Goal: Task Accomplishment & Management: Use online tool/utility

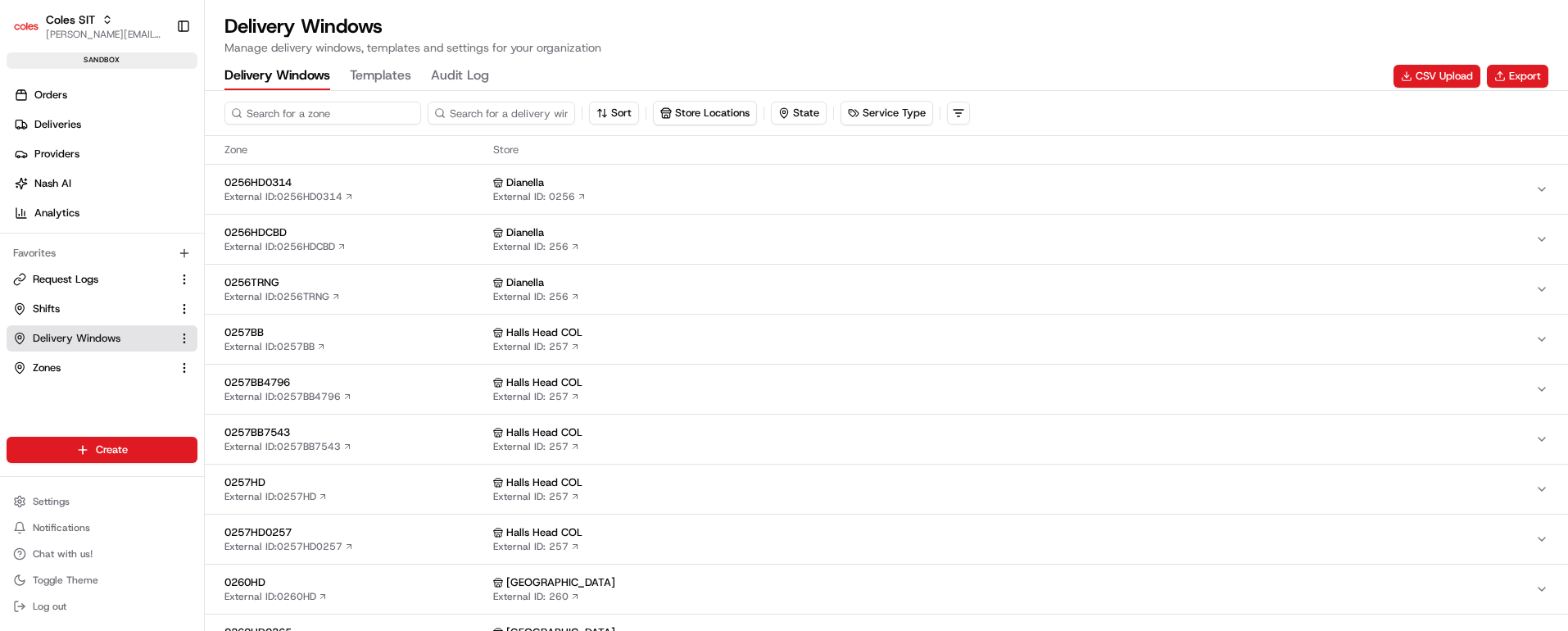
click at [313, 114] on input at bounding box center [322, 112] width 196 height 22
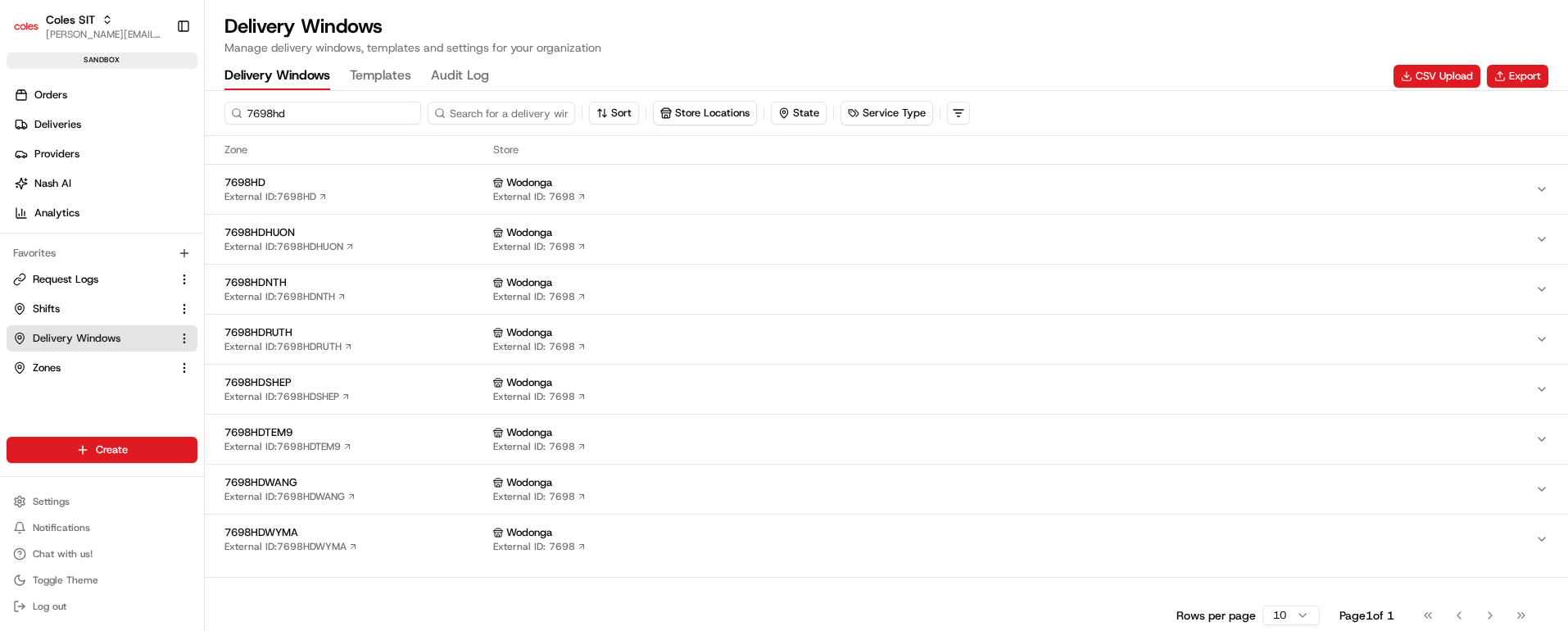
type input "7698hd"
click at [388, 191] on div "7698HD External ID: 7698HD" at bounding box center [356, 189] width 262 height 28
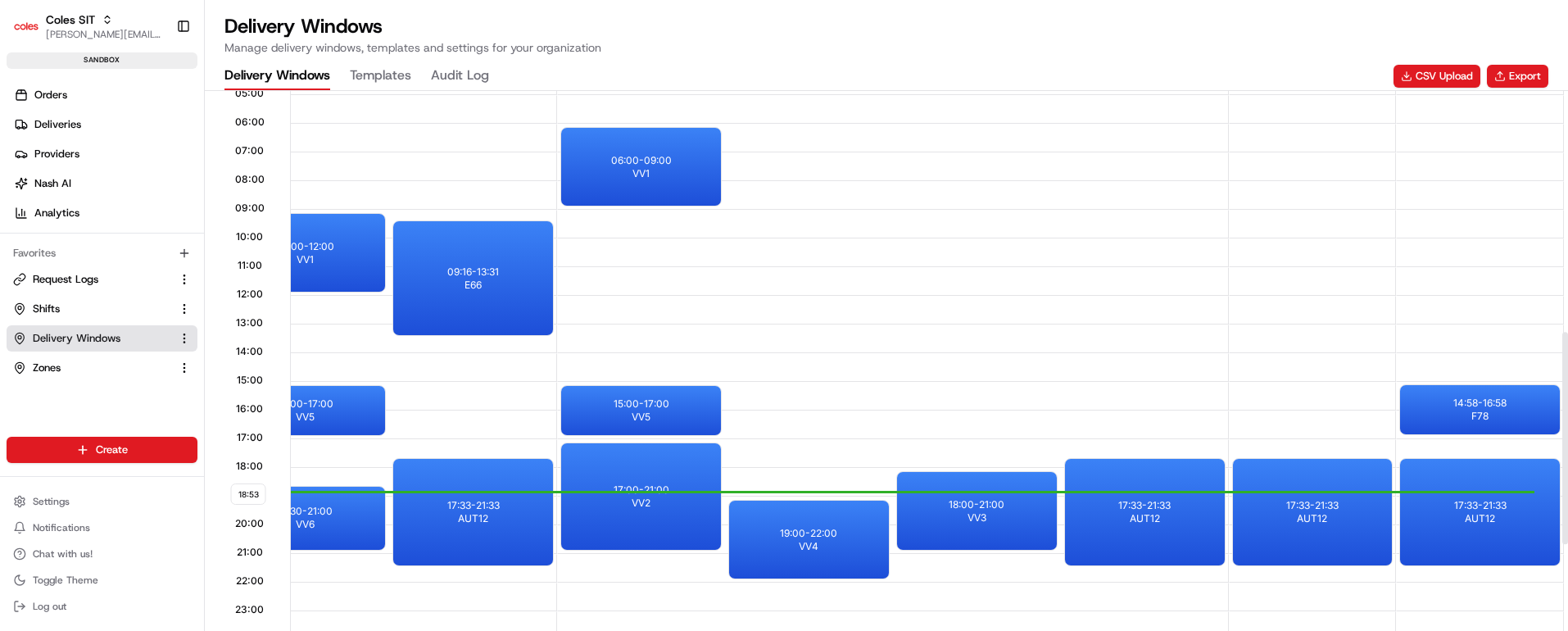
scroll to position [614, 0]
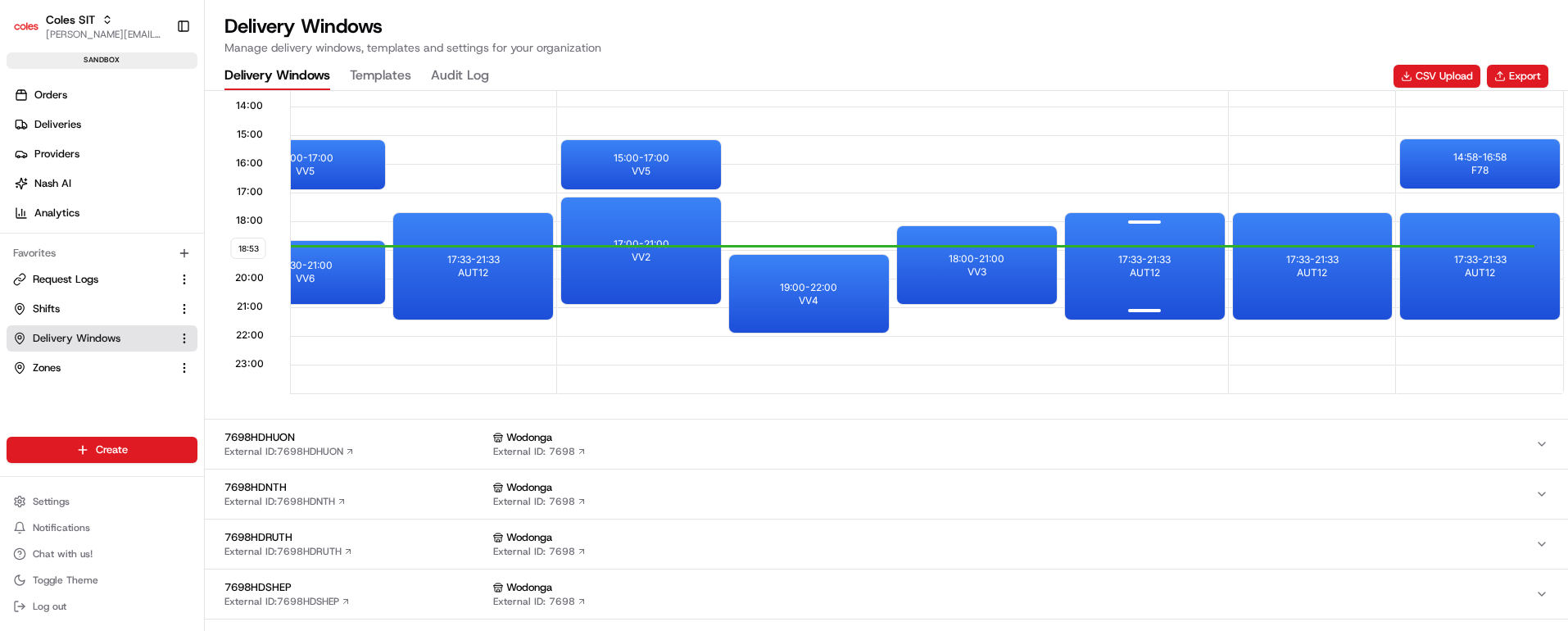
click at [1172, 282] on div "17:33 - 21:33 AUT12" at bounding box center [1145, 266] width 160 height 106
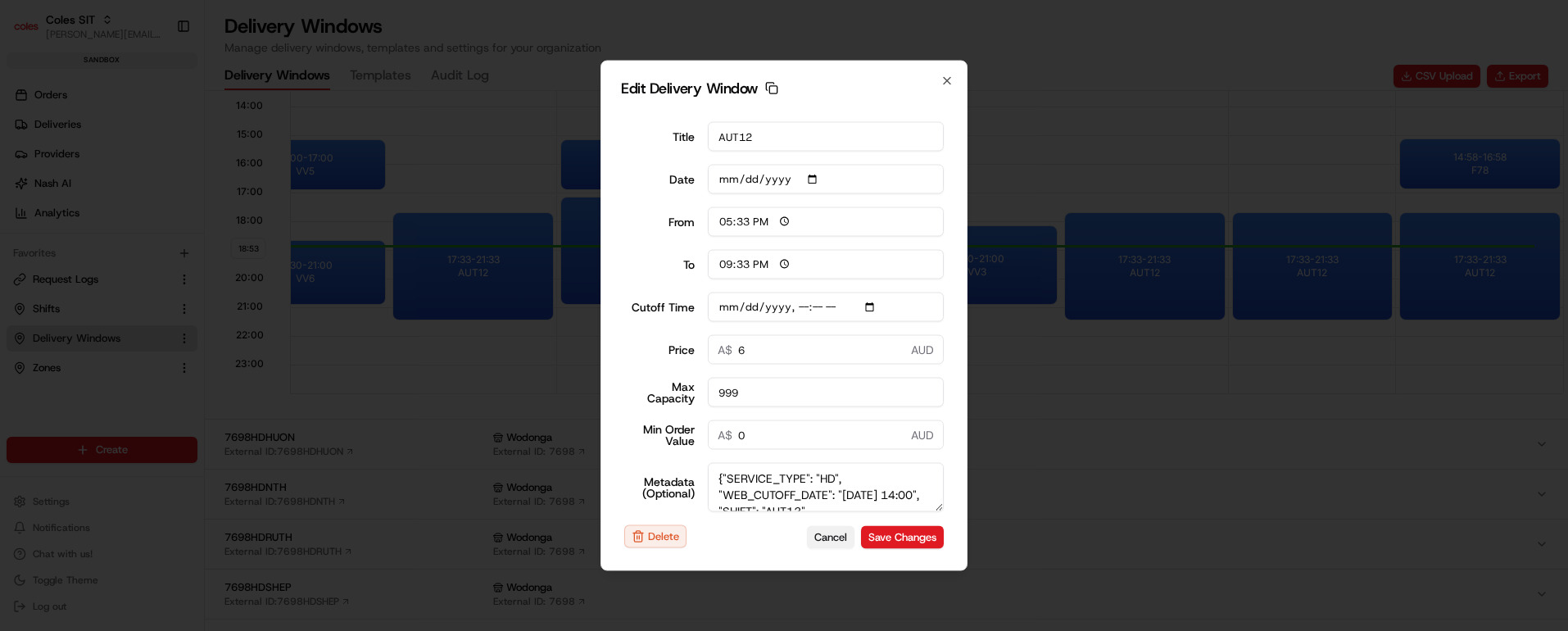
click at [814, 532] on button "Cancel" at bounding box center [830, 535] width 48 height 22
type input "18:54"
type input "19:54"
type input "[DATE]T14:10"
type input "0"
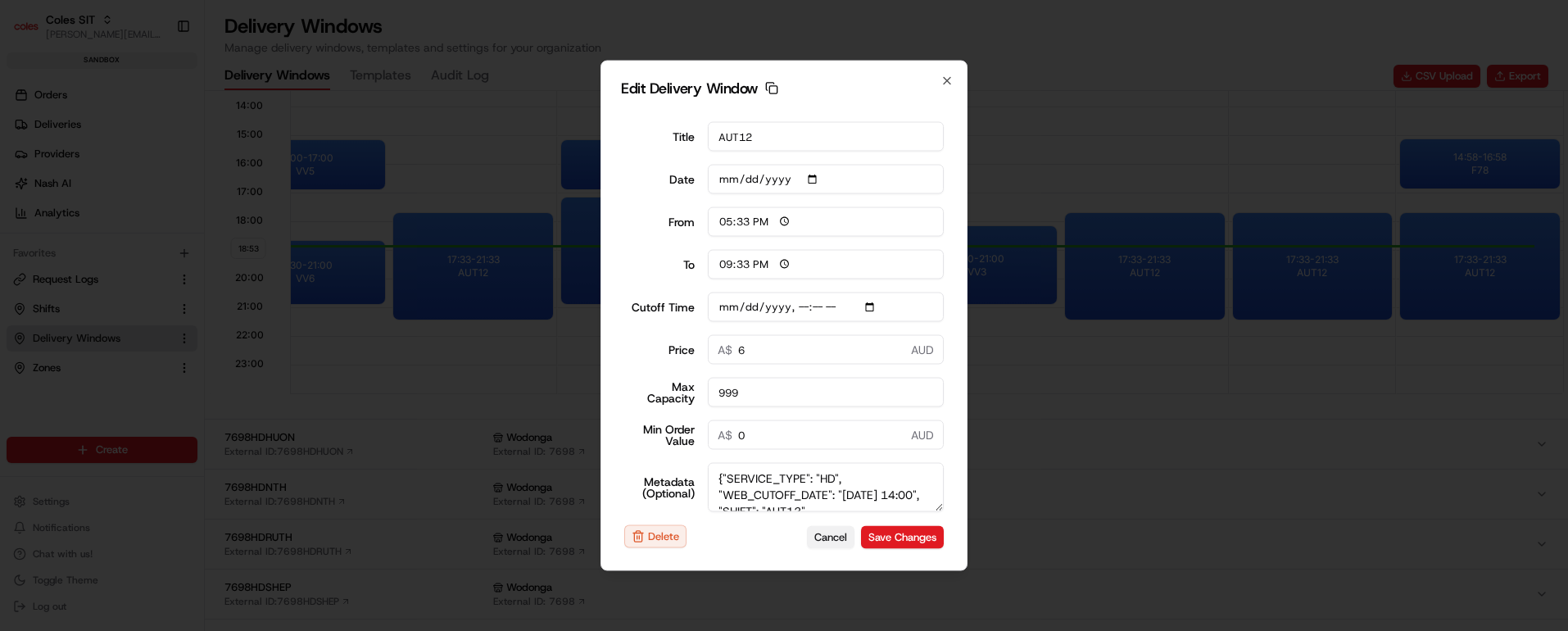
type input "0"
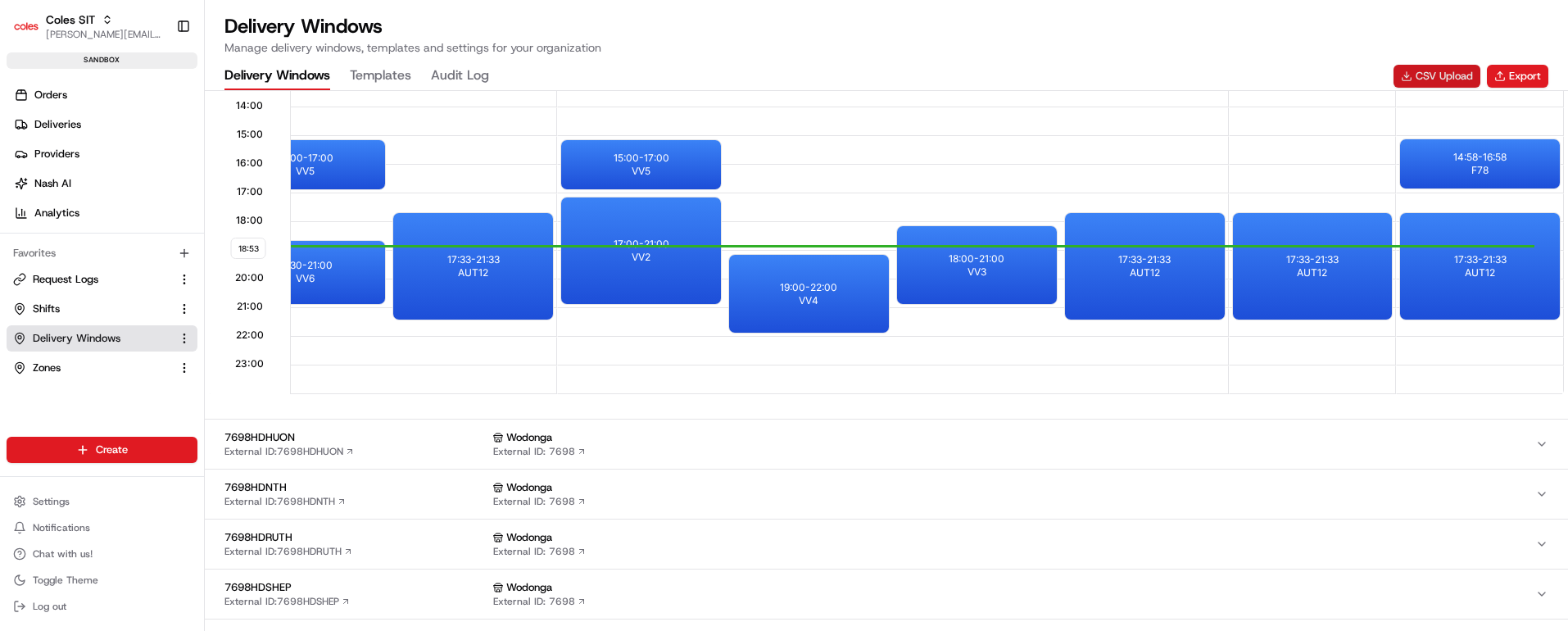
click at [1438, 69] on button "CSV Upload" at bounding box center [1436, 75] width 87 height 22
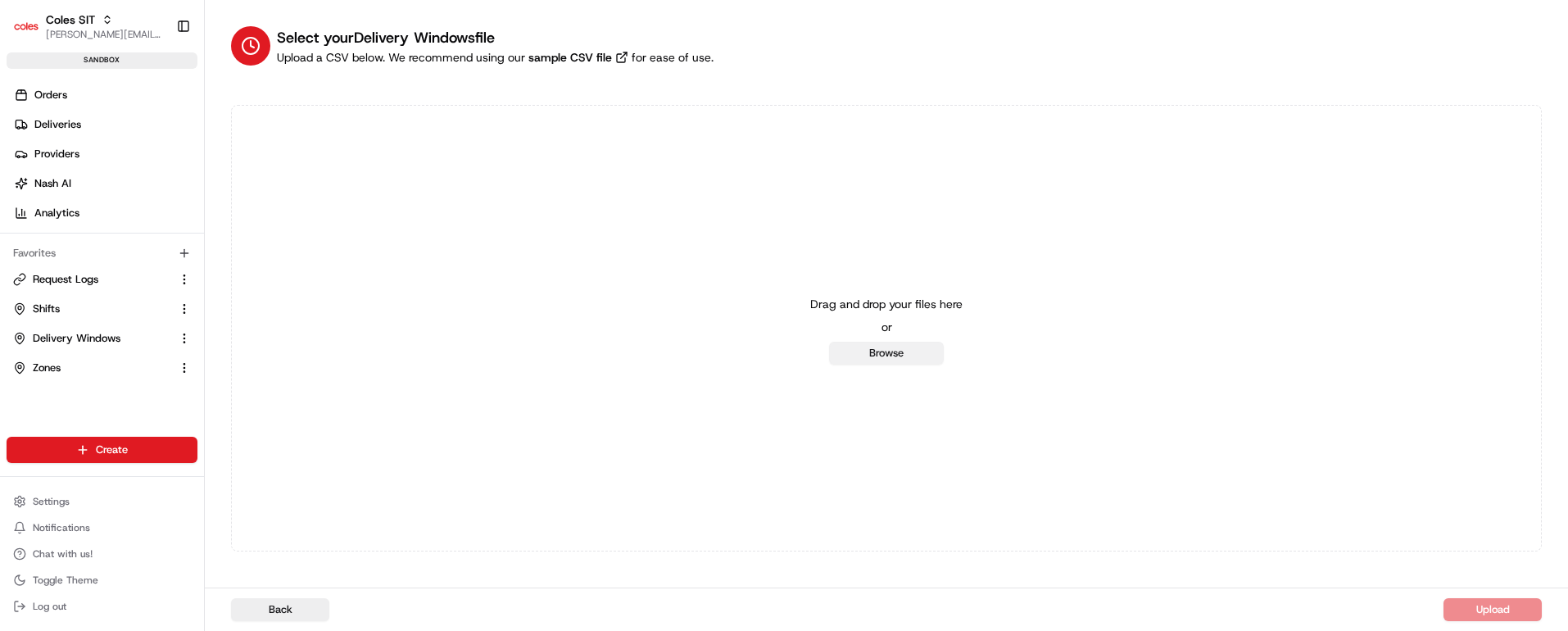
click at [873, 353] on button "Browse" at bounding box center [886, 353] width 114 height 22
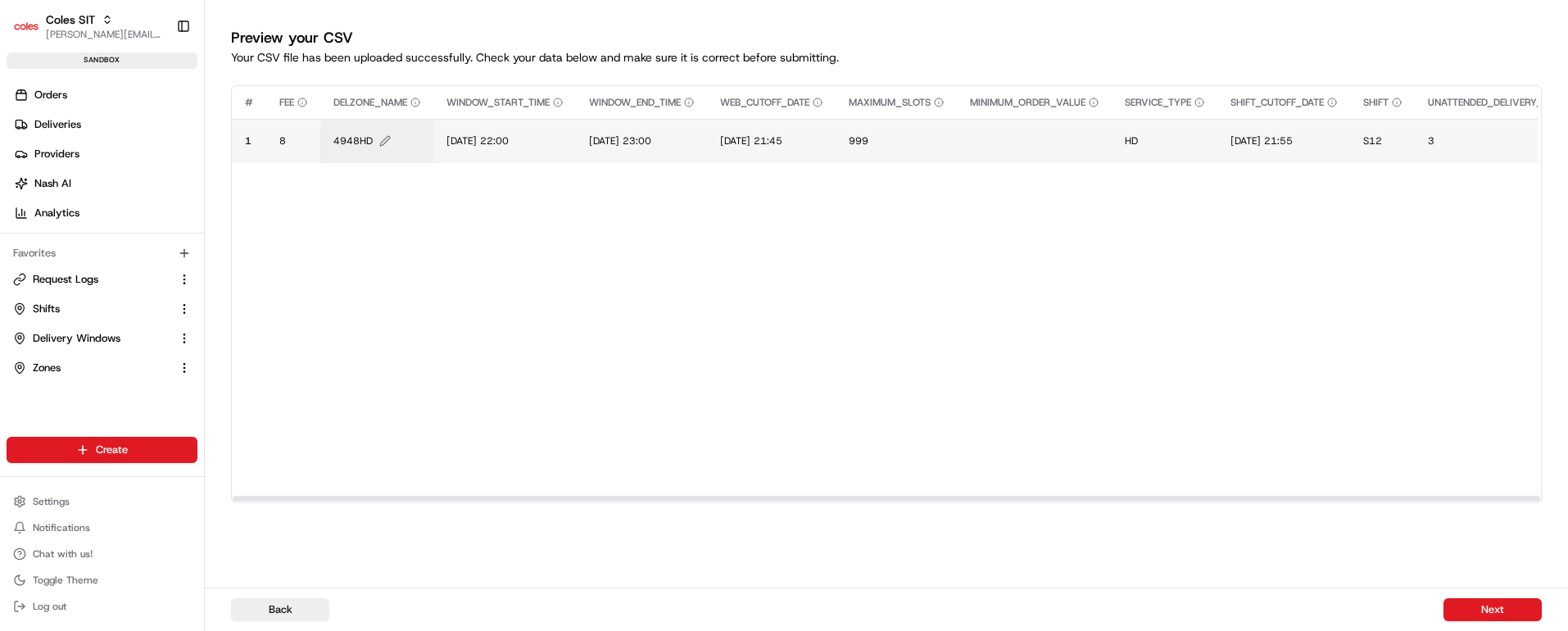
click at [346, 138] on span "4948HD" at bounding box center [353, 141] width 39 height 13
type input "7698HD"
click at [514, 118] on button at bounding box center [511, 124] width 22 height 29
click at [493, 139] on span "[DATE] 22:00" at bounding box center [478, 141] width 63 height 13
click at [474, 120] on input "[DATE] 22:00" at bounding box center [547, 124] width 182 height 29
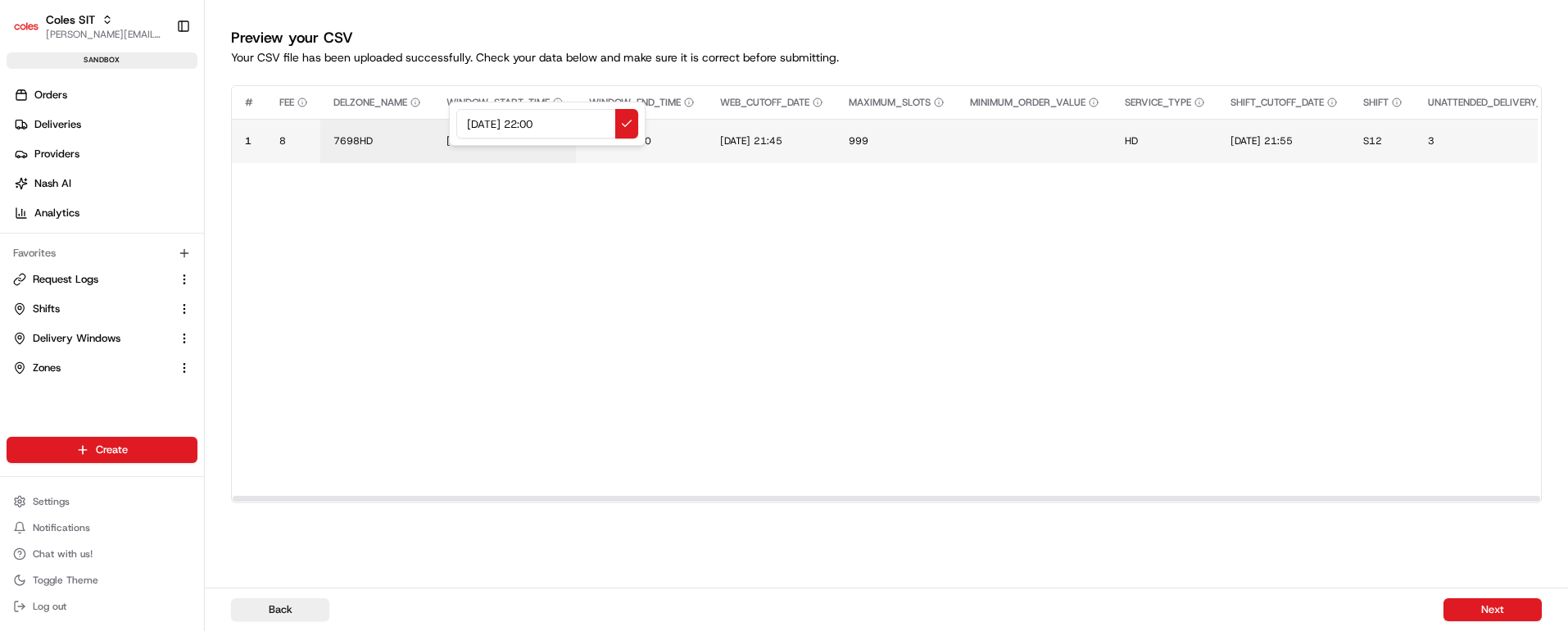
click at [474, 120] on input "[DATE] 22:00" at bounding box center [547, 124] width 182 height 29
click at [491, 121] on input "[DATE] 22:00" at bounding box center [547, 124] width 182 height 29
drag, startPoint x: 579, startPoint y: 122, endPoint x: 384, endPoint y: 119, distance: 195.0
click at [448, 119] on div "[DATE] 22:00" at bounding box center [546, 123] width 196 height 44
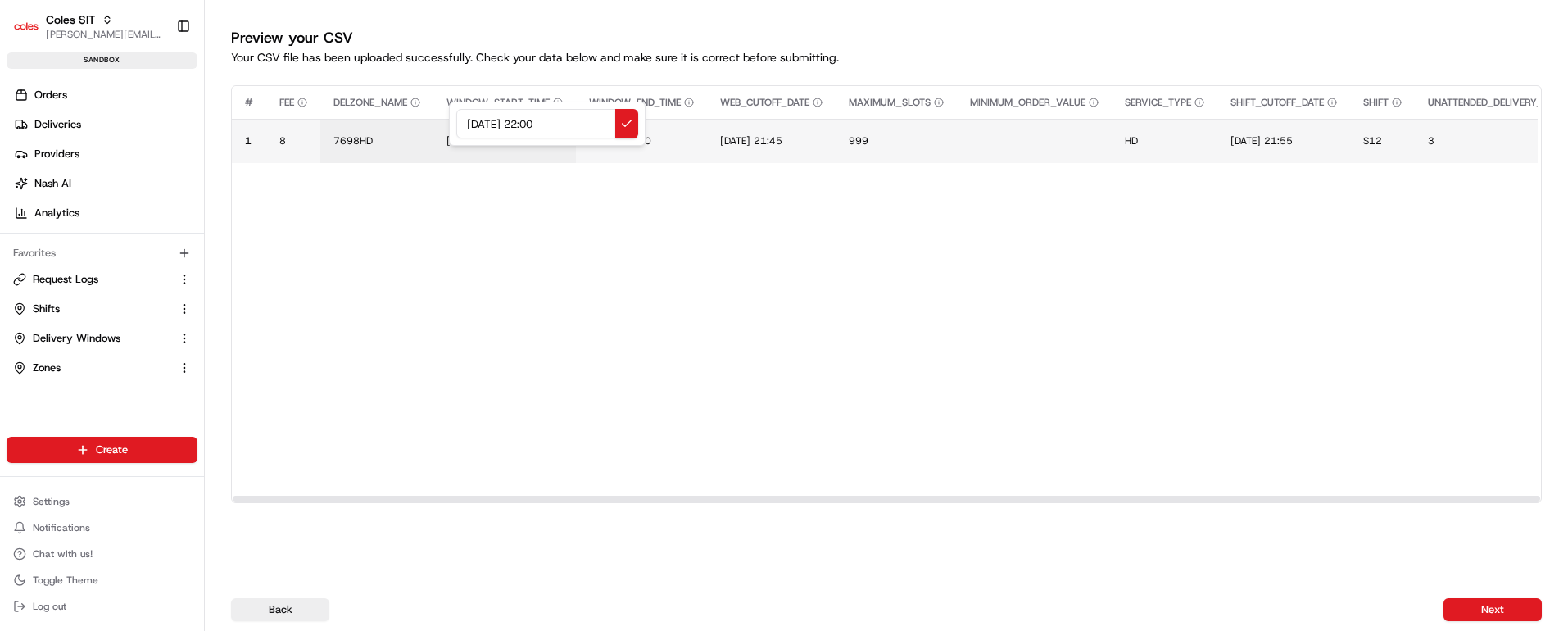
click at [544, 123] on input "[DATE] 22:00" at bounding box center [547, 124] width 182 height 29
drag, startPoint x: 579, startPoint y: 119, endPoint x: 383, endPoint y: 126, distance: 196.1
click at [448, 126] on div "[DATE] 21:00" at bounding box center [546, 123] width 196 height 44
type input "[DATE] 21:00"
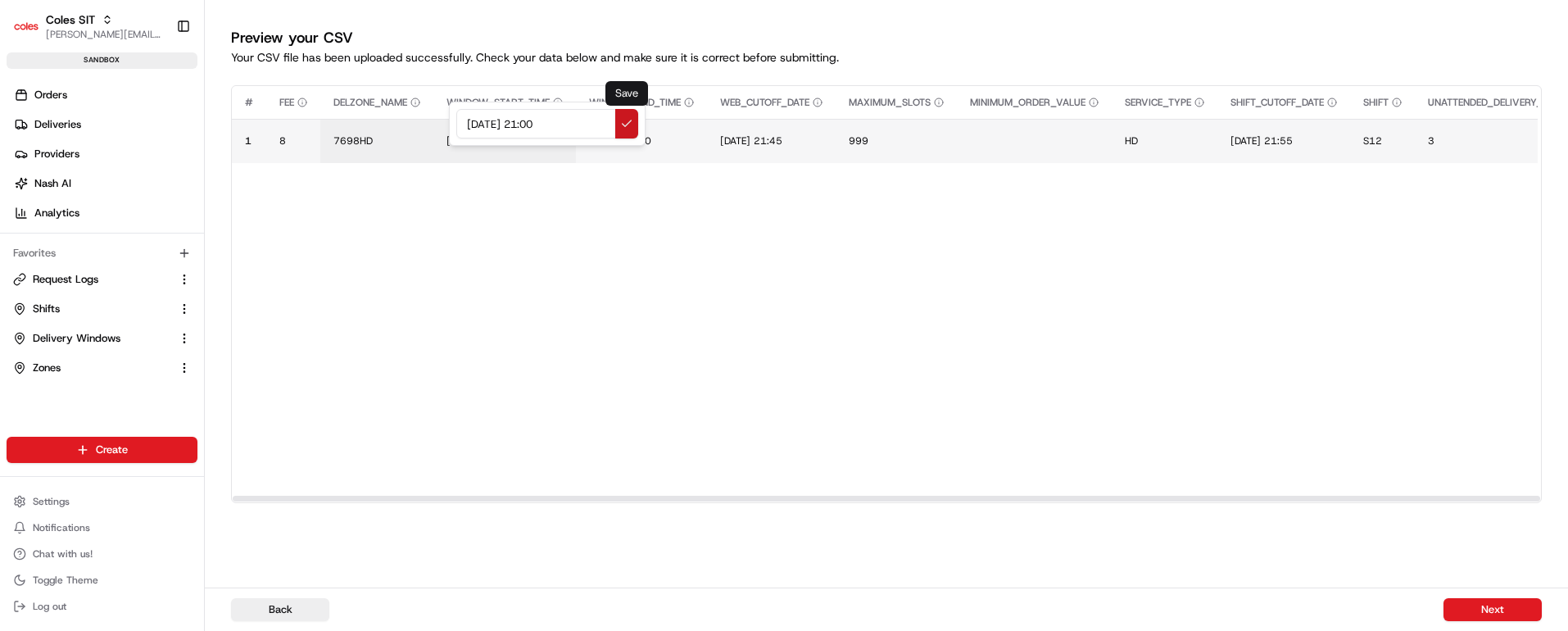
click at [625, 123] on button at bounding box center [626, 124] width 22 height 29
click at [642, 135] on span "[DATE] 23:00" at bounding box center [620, 141] width 63 height 13
drag, startPoint x: 733, startPoint y: 119, endPoint x: 530, endPoint y: 123, distance: 203.0
click at [593, 123] on div "[DATE] 23:00" at bounding box center [691, 123] width 196 height 44
click at [688, 124] on input "[DATE] 21:00" at bounding box center [692, 124] width 182 height 29
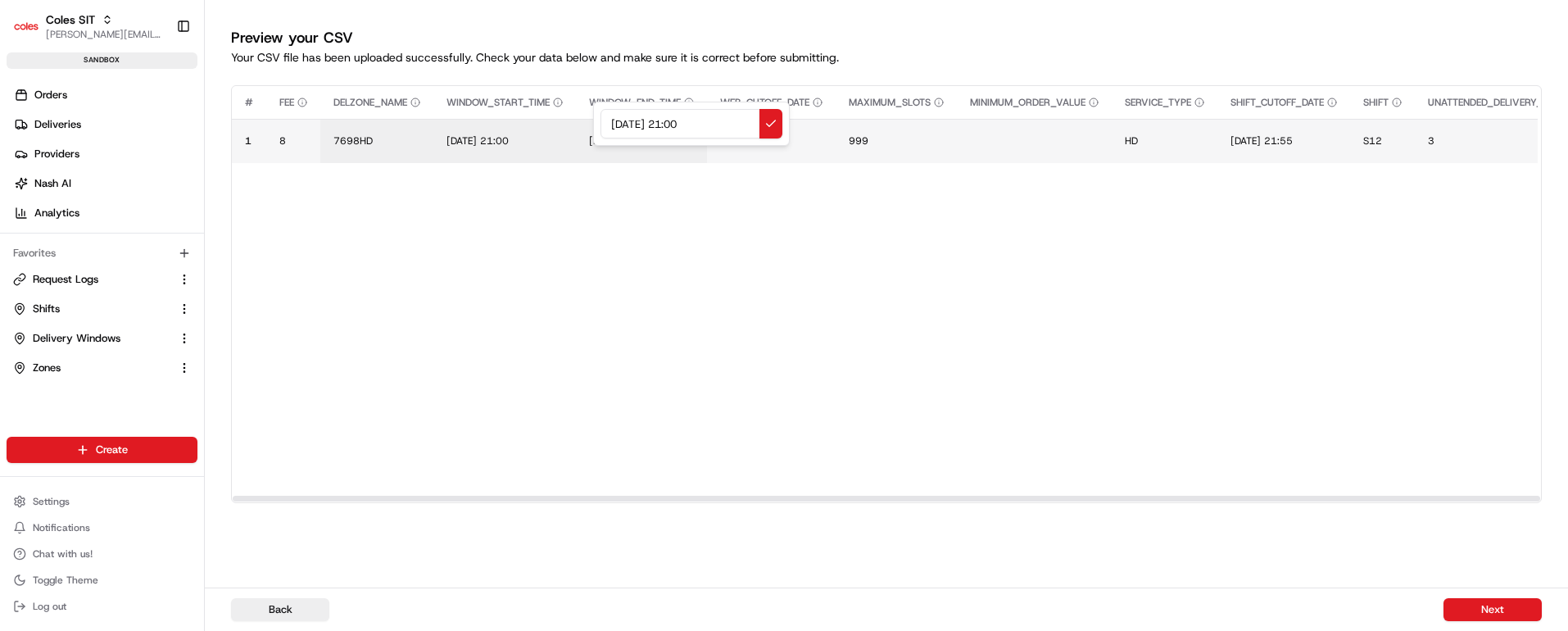
click at [688, 124] on input "[DATE] 21:00" at bounding box center [692, 124] width 182 height 29
type input "[DATE] 22:00"
click at [768, 121] on button at bounding box center [770, 124] width 22 height 29
click at [783, 144] on span "[DATE] 21:45" at bounding box center [751, 141] width 63 height 13
drag, startPoint x: 869, startPoint y: 124, endPoint x: 667, endPoint y: 125, distance: 202.0
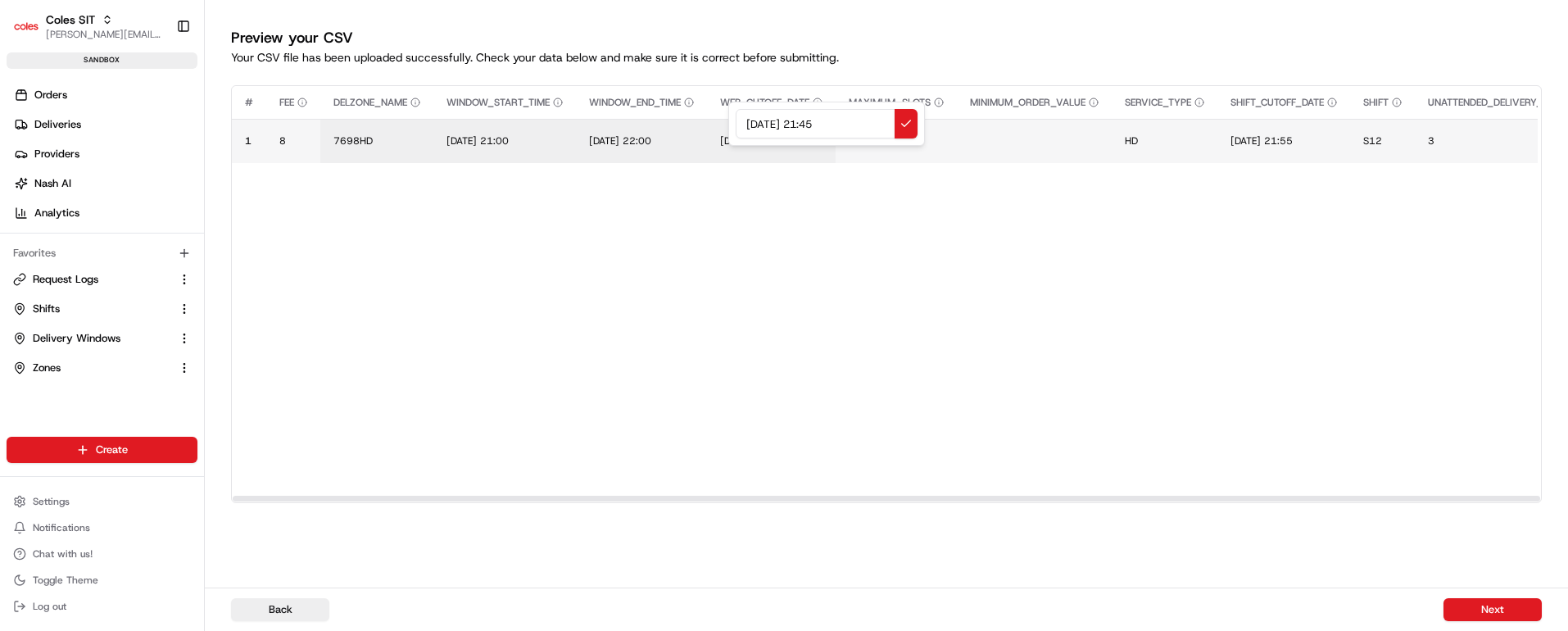
click at [728, 125] on div "[DATE] 21:45" at bounding box center [826, 123] width 196 height 44
click at [823, 123] on input "[DATE] 21:00" at bounding box center [826, 124] width 182 height 29
click at [837, 125] on input "[DATE] 19:00" at bounding box center [826, 124] width 182 height 29
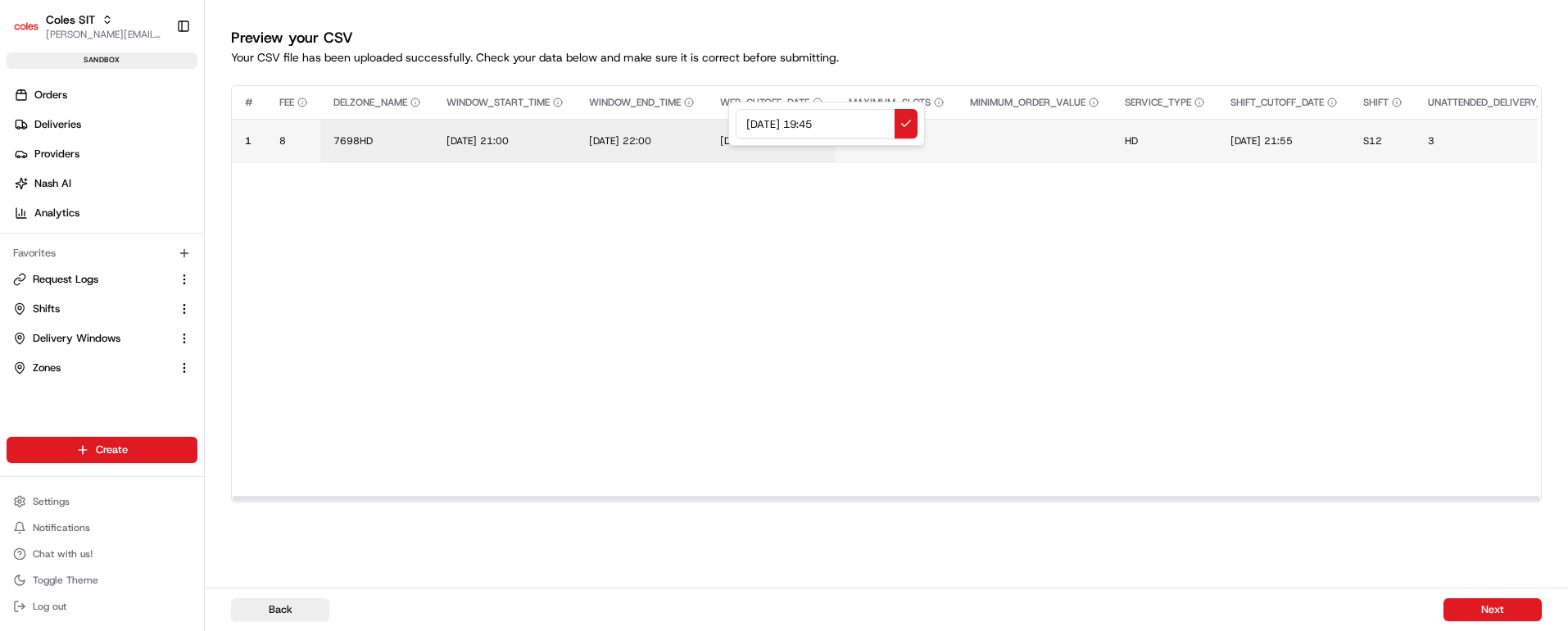
drag, startPoint x: 858, startPoint y: 120, endPoint x: 699, endPoint y: 129, distance: 159.3
click at [728, 129] on div "[DATE] 19:45" at bounding box center [826, 123] width 196 height 44
type input "[DATE] 19:45"
click at [904, 118] on button at bounding box center [906, 124] width 22 height 29
click at [1282, 135] on span "[DATE] 21:55" at bounding box center [1261, 141] width 63 height 13
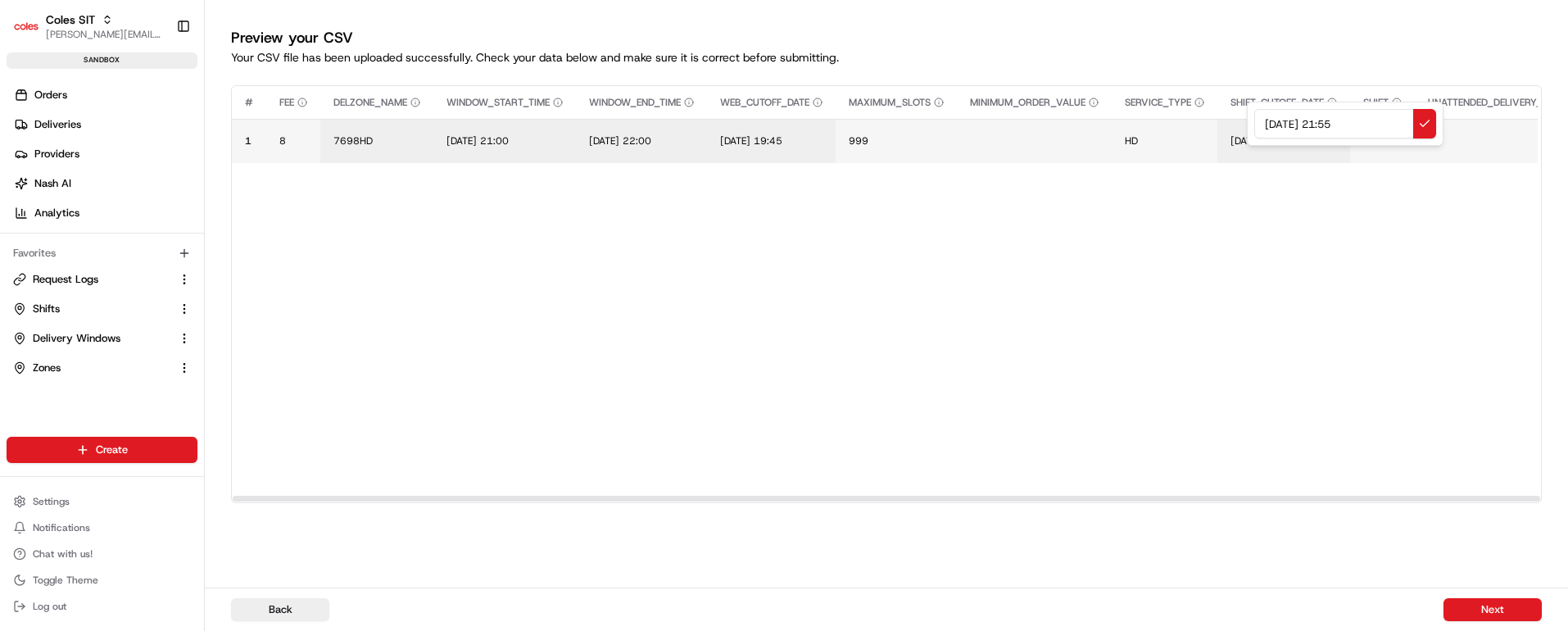
drag, startPoint x: 1378, startPoint y: 125, endPoint x: 1169, endPoint y: 119, distance: 209.1
click at [1247, 119] on div "[DATE] 21:55" at bounding box center [1344, 123] width 196 height 44
click at [1359, 120] on input "[DATE] 19:45" at bounding box center [1345, 124] width 182 height 29
type input "[DATE] 19:55"
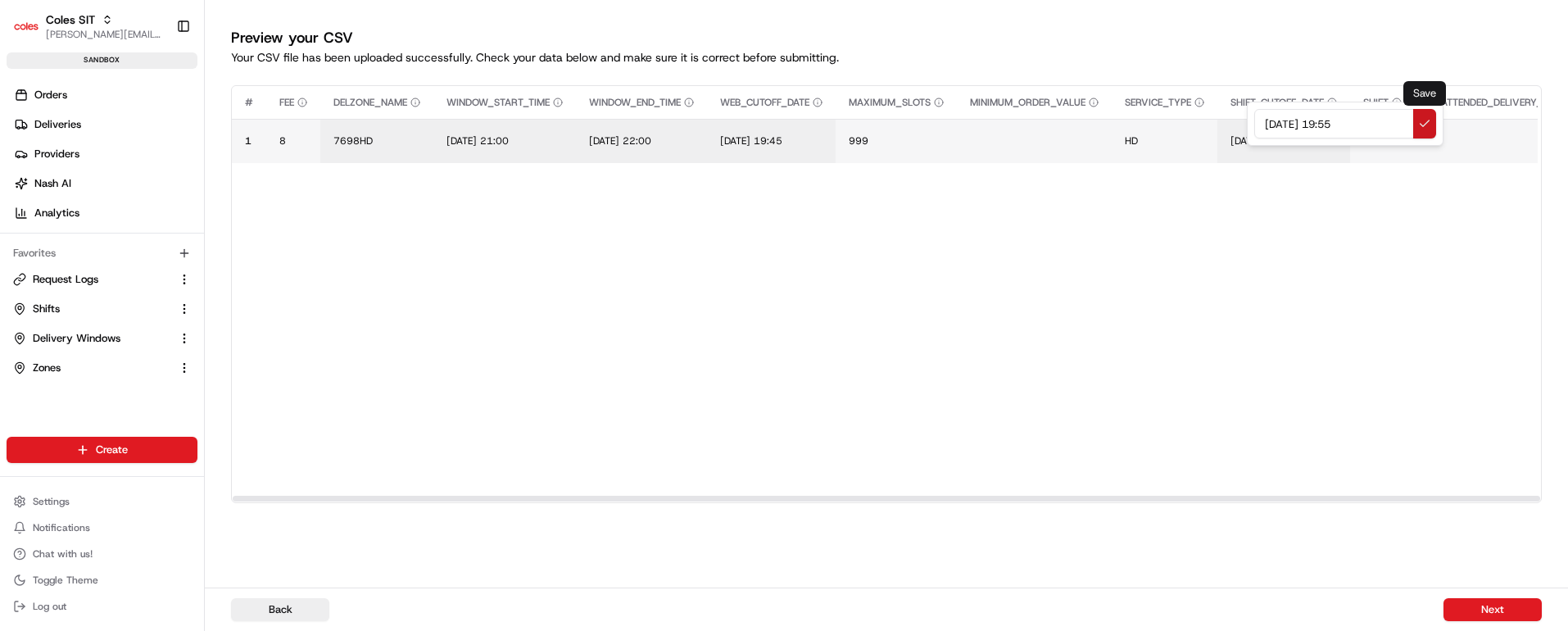
click at [1421, 121] on button at bounding box center [1423, 124] width 22 height 29
click at [1382, 135] on span "S12" at bounding box center [1372, 141] width 19 height 13
click at [1408, 124] on input "S12" at bounding box center [1480, 124] width 182 height 29
type input "VT34"
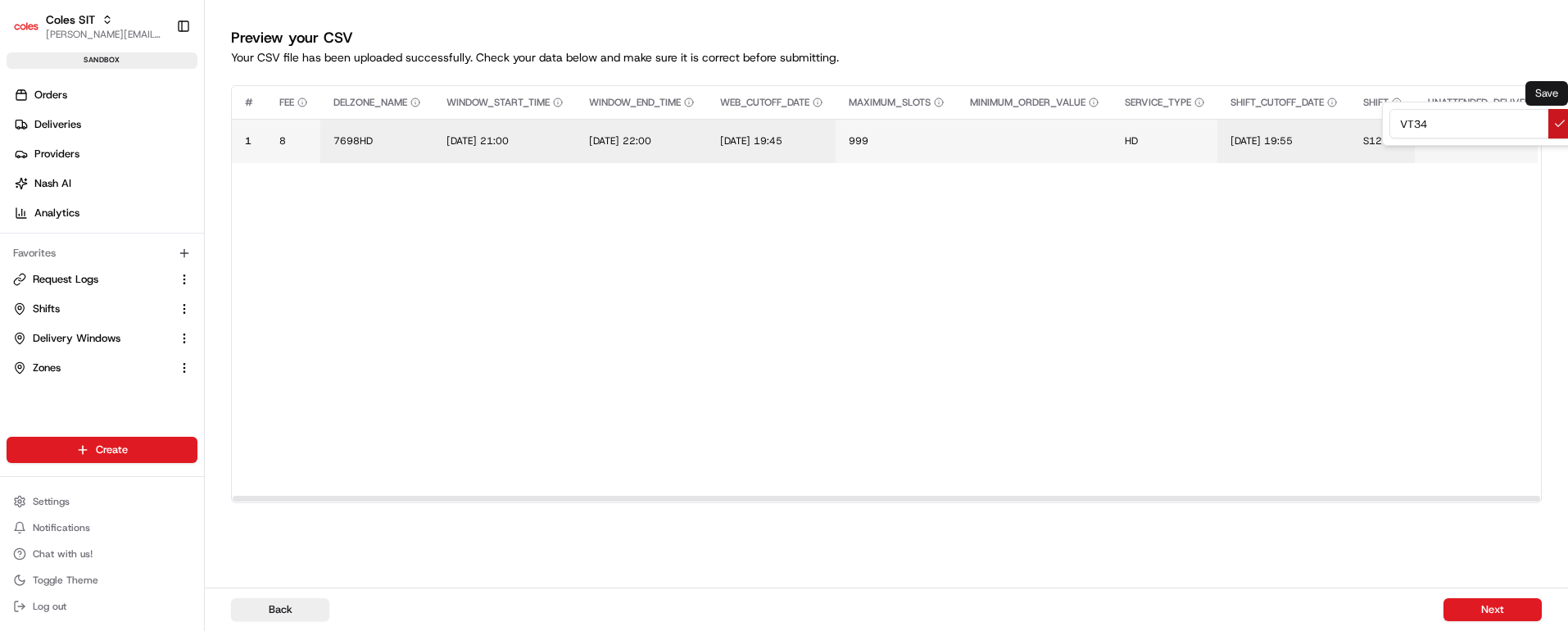
click at [1560, 118] on button at bounding box center [1559, 124] width 22 height 29
click at [1500, 606] on button "Next" at bounding box center [1492, 609] width 99 height 22
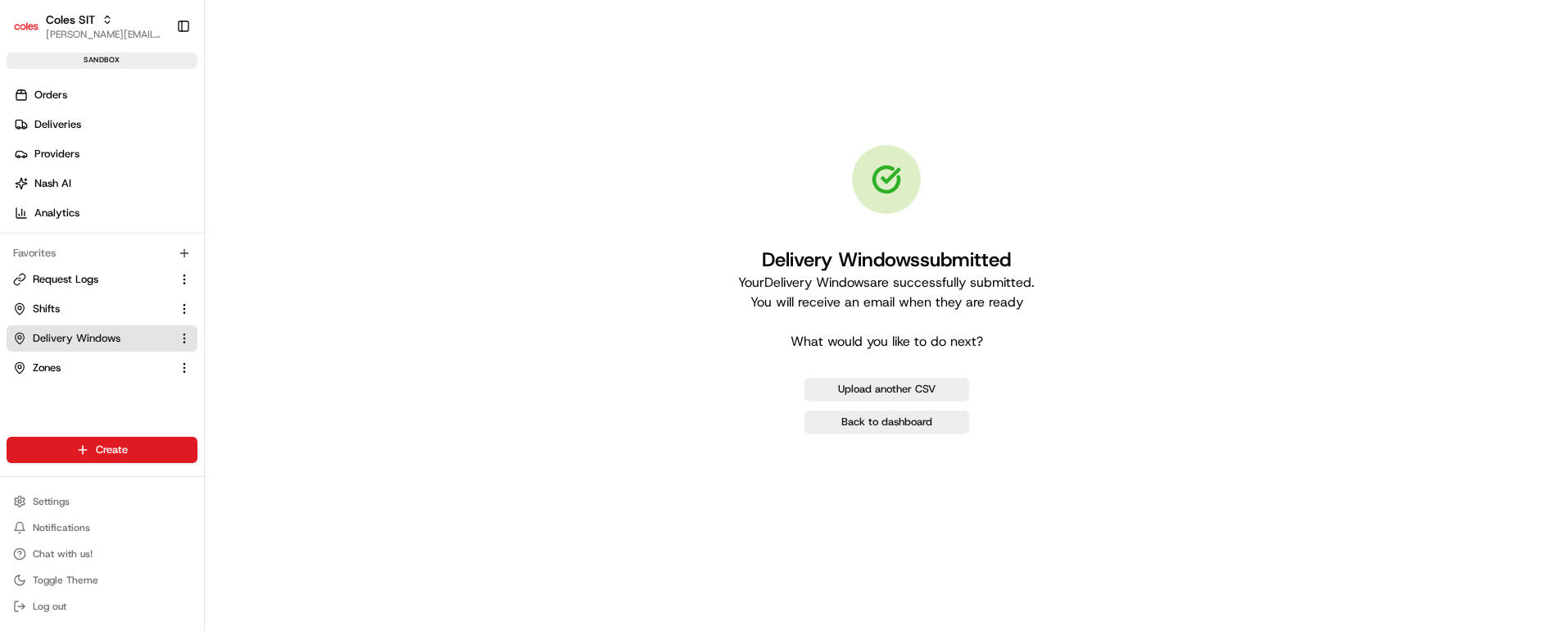
click at [99, 339] on span "Delivery Windows" at bounding box center [77, 338] width 88 height 15
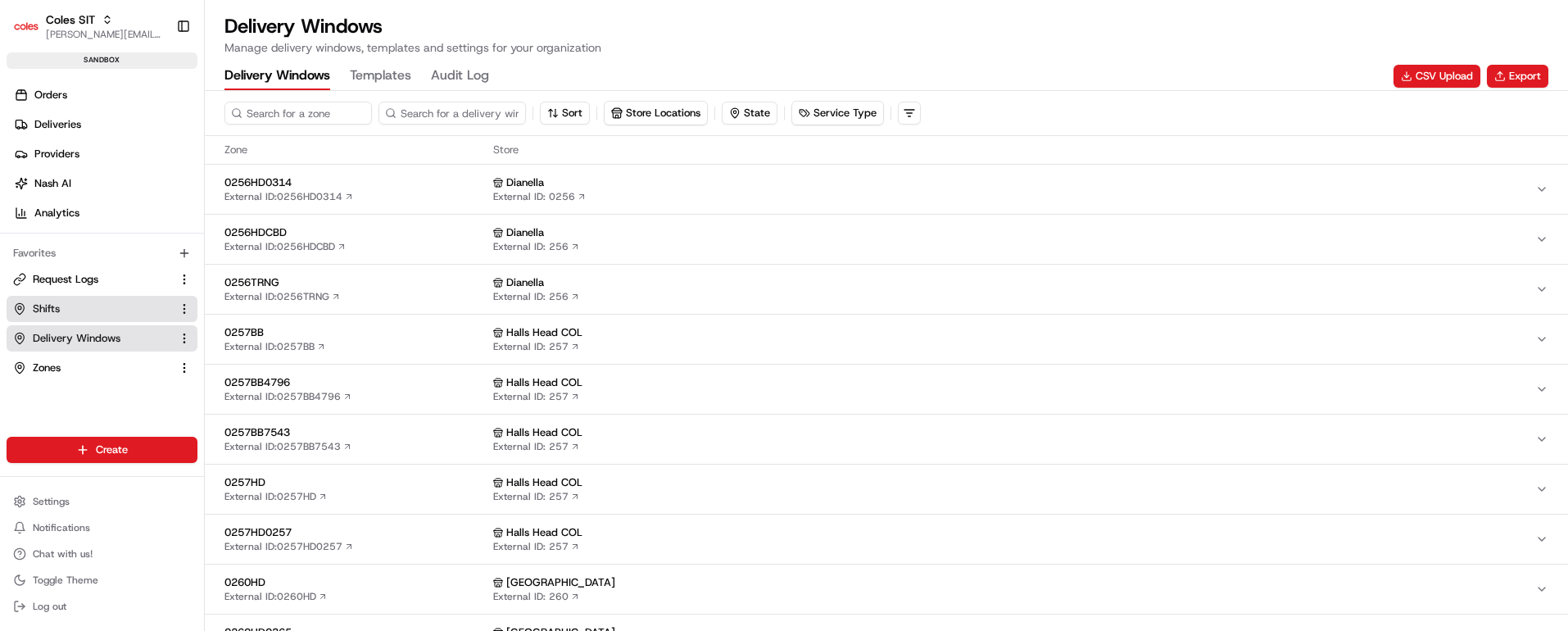
click at [48, 308] on span "Shifts" at bounding box center [47, 309] width 27 height 15
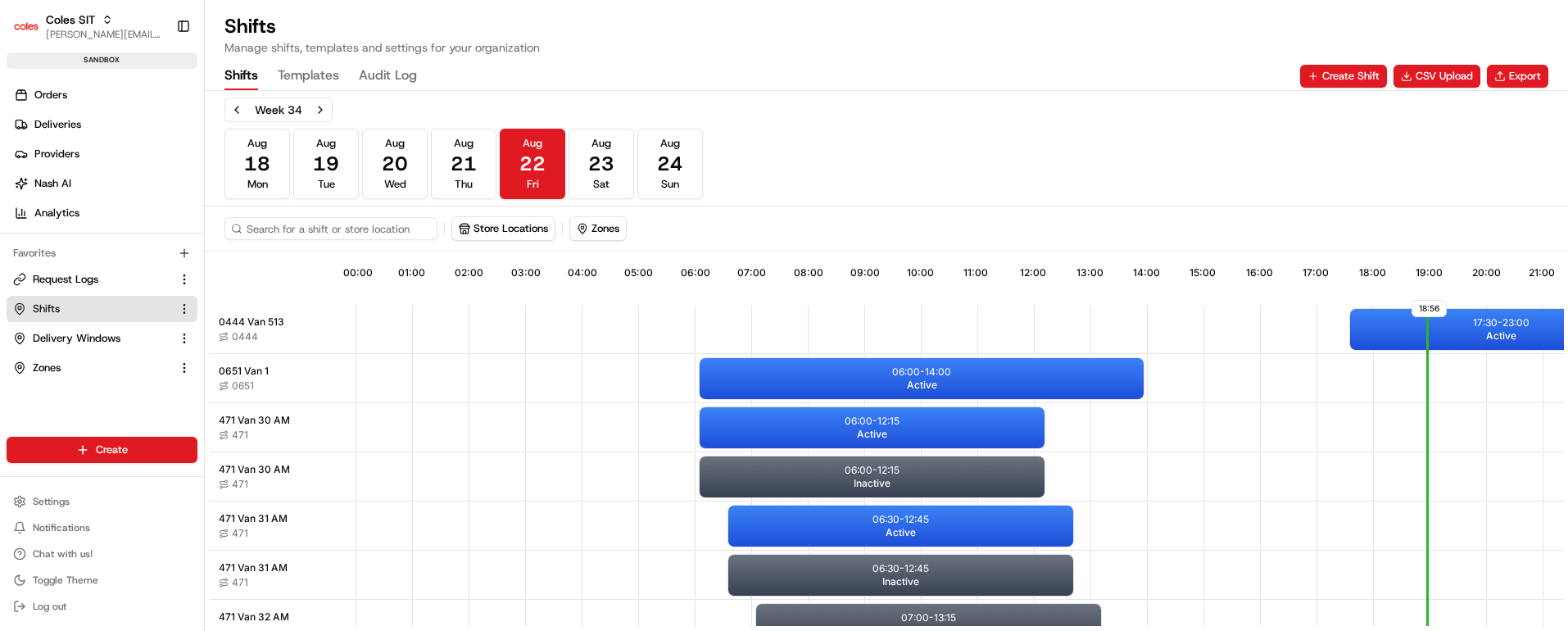
scroll to position [0, 157]
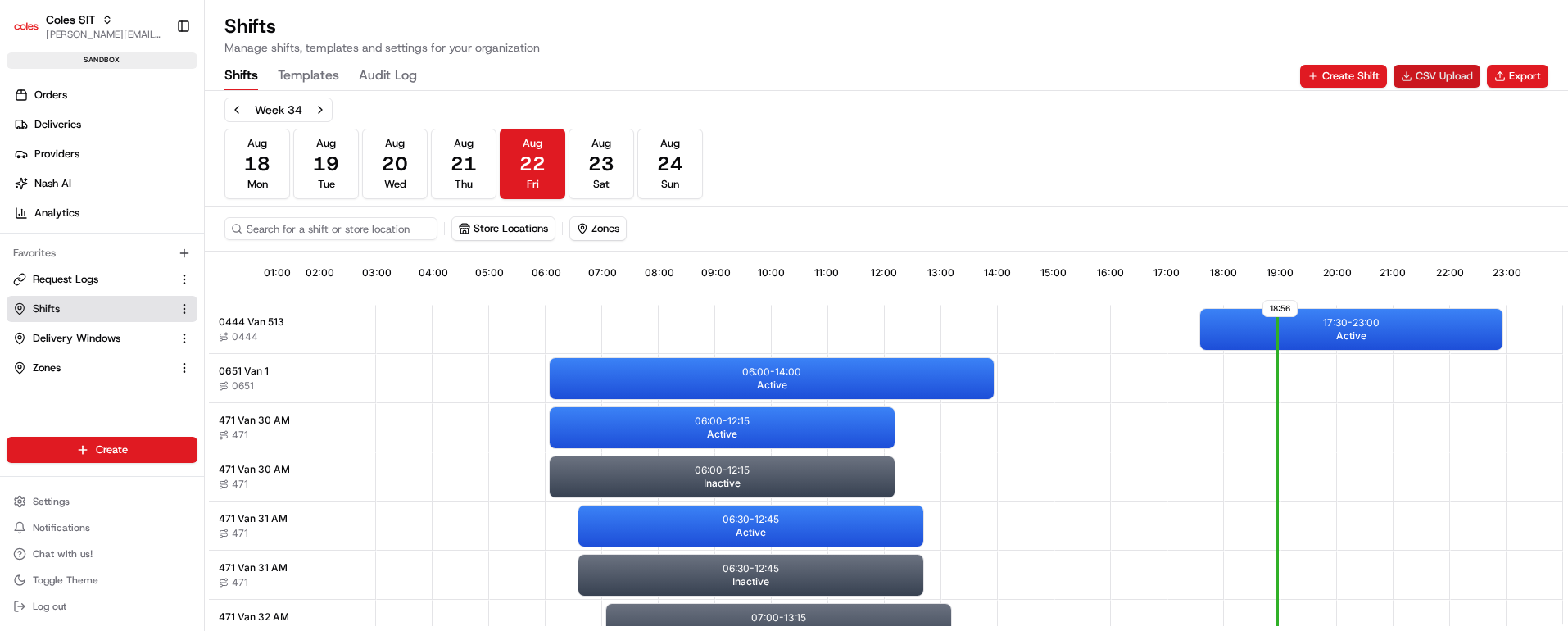
click at [1431, 65] on button "CSV Upload" at bounding box center [1436, 75] width 87 height 22
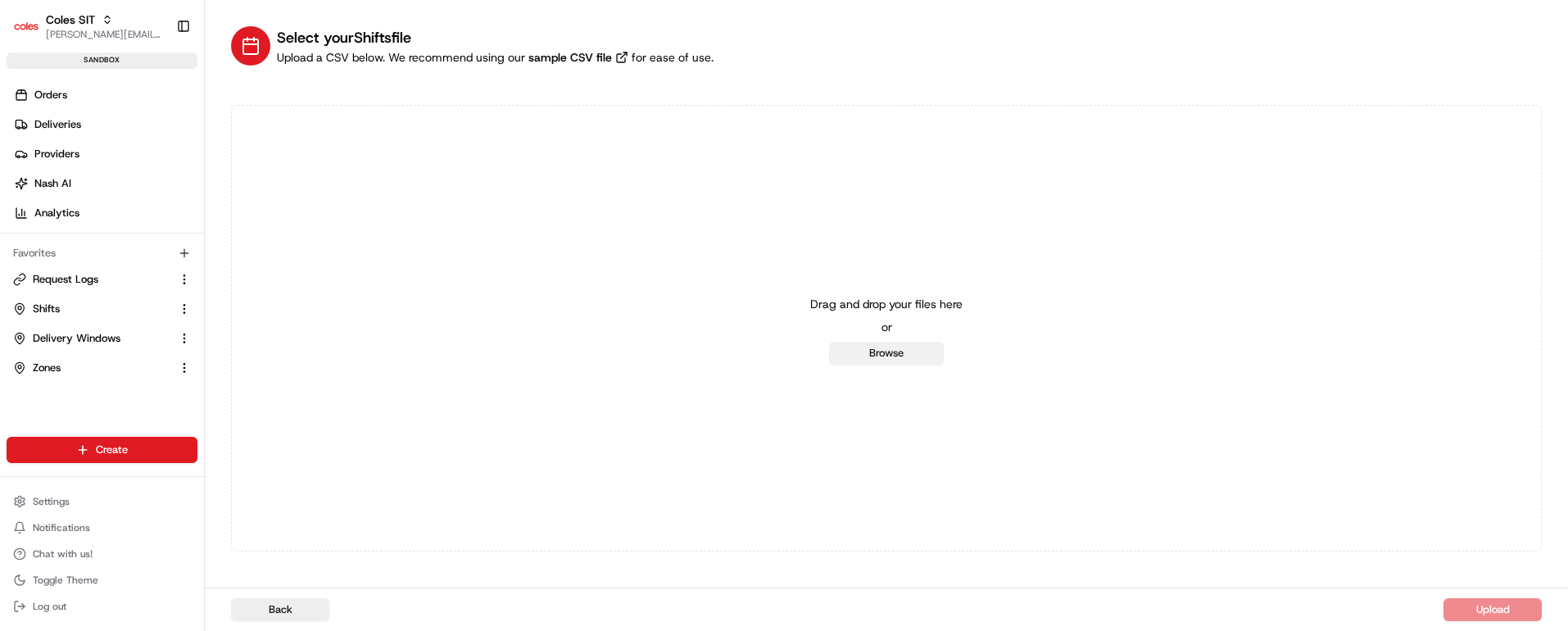
click at [910, 358] on button "Browse" at bounding box center [886, 353] width 114 height 22
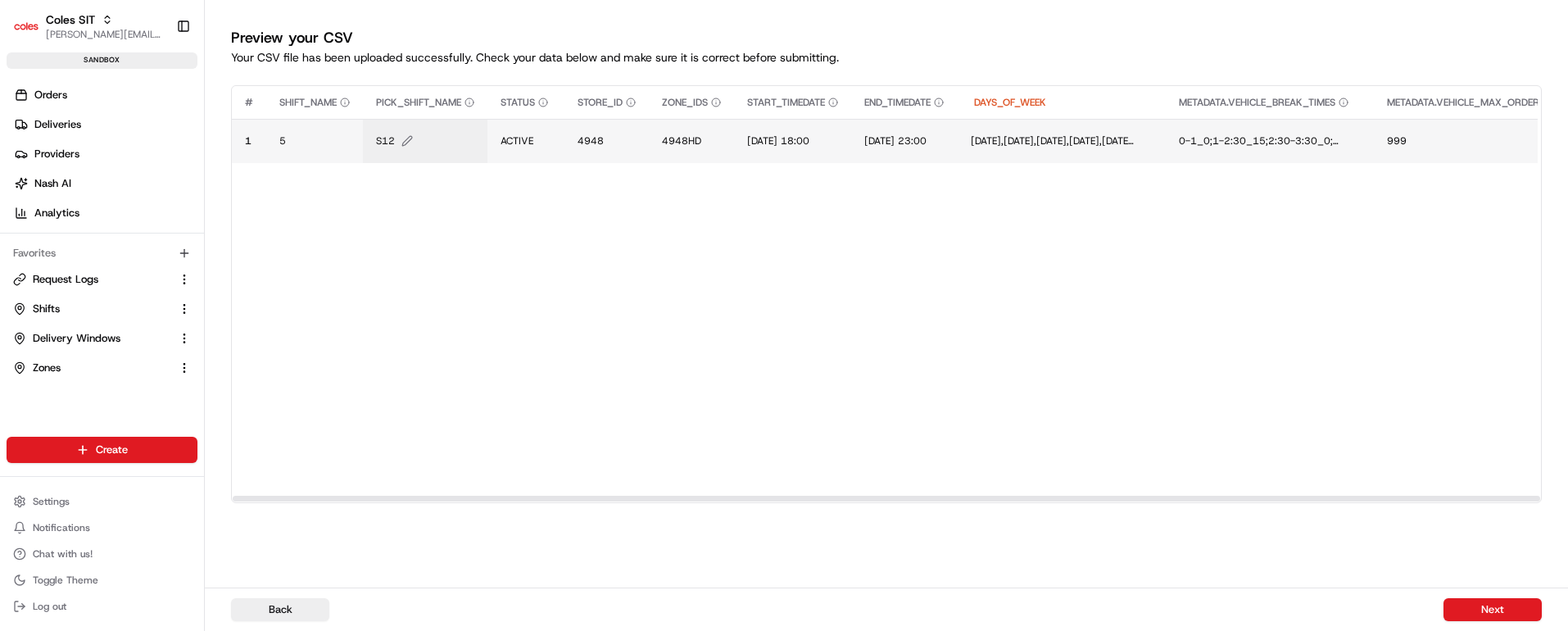
click at [392, 135] on span "S12" at bounding box center [385, 141] width 19 height 13
click at [411, 125] on input "S12" at bounding box center [476, 124] width 182 height 29
type input "VT34"
click at [551, 115] on button at bounding box center [555, 124] width 22 height 29
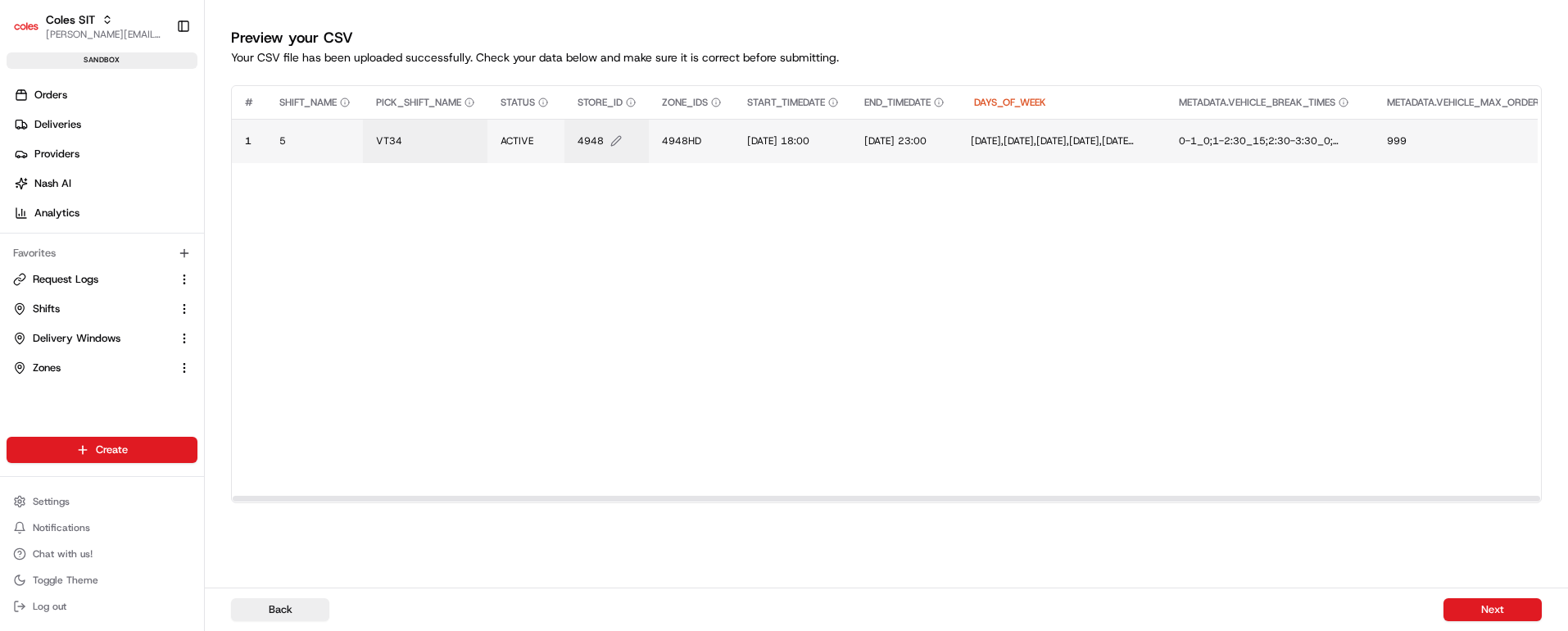
click at [603, 147] on span "4948" at bounding box center [590, 141] width 26 height 13
click at [606, 119] on input "4948" at bounding box center [678, 124] width 182 height 29
type input "7698"
click at [762, 111] on button at bounding box center [757, 124] width 22 height 29
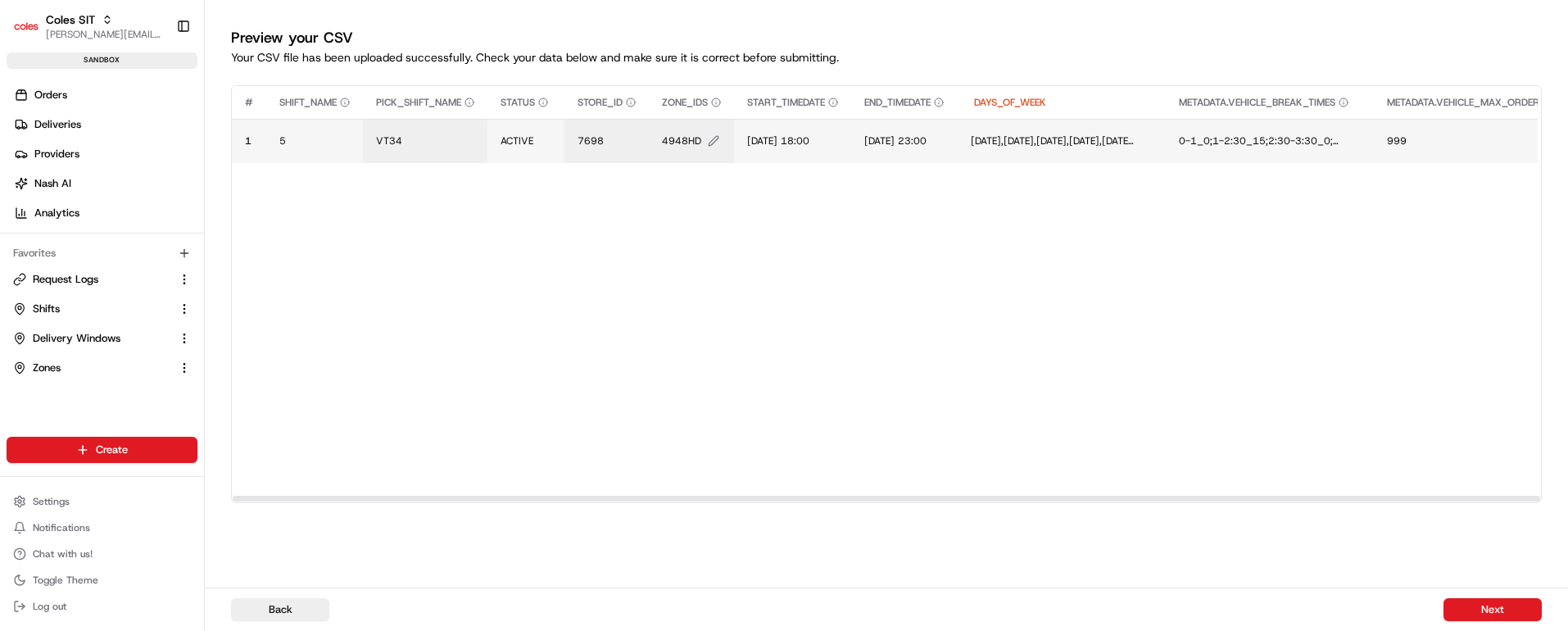
click at [692, 145] on span "4948HD" at bounding box center [681, 141] width 39 height 13
click at [701, 125] on input "4948HD" at bounding box center [763, 124] width 182 height 29
type input "7698HD"
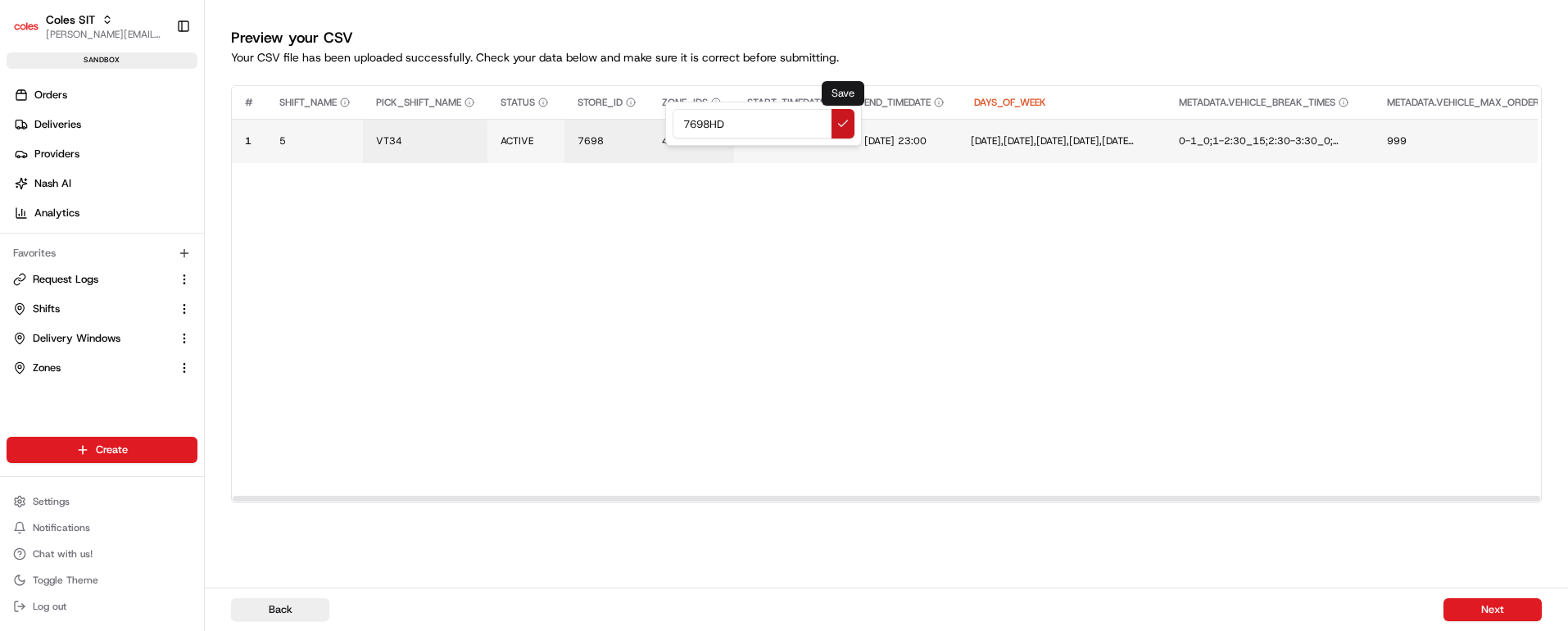
click at [841, 117] on button at bounding box center [842, 124] width 22 height 29
click at [813, 131] on td "[DATE] 18:00" at bounding box center [792, 141] width 117 height 44
click at [796, 135] on span "[DATE] 18:00" at bounding box center [779, 141] width 63 height 13
drag, startPoint x: 875, startPoint y: 119, endPoint x: 616, endPoint y: 114, distance: 259.0
click at [750, 114] on div "[DATE] 18:00" at bounding box center [848, 123] width 196 height 44
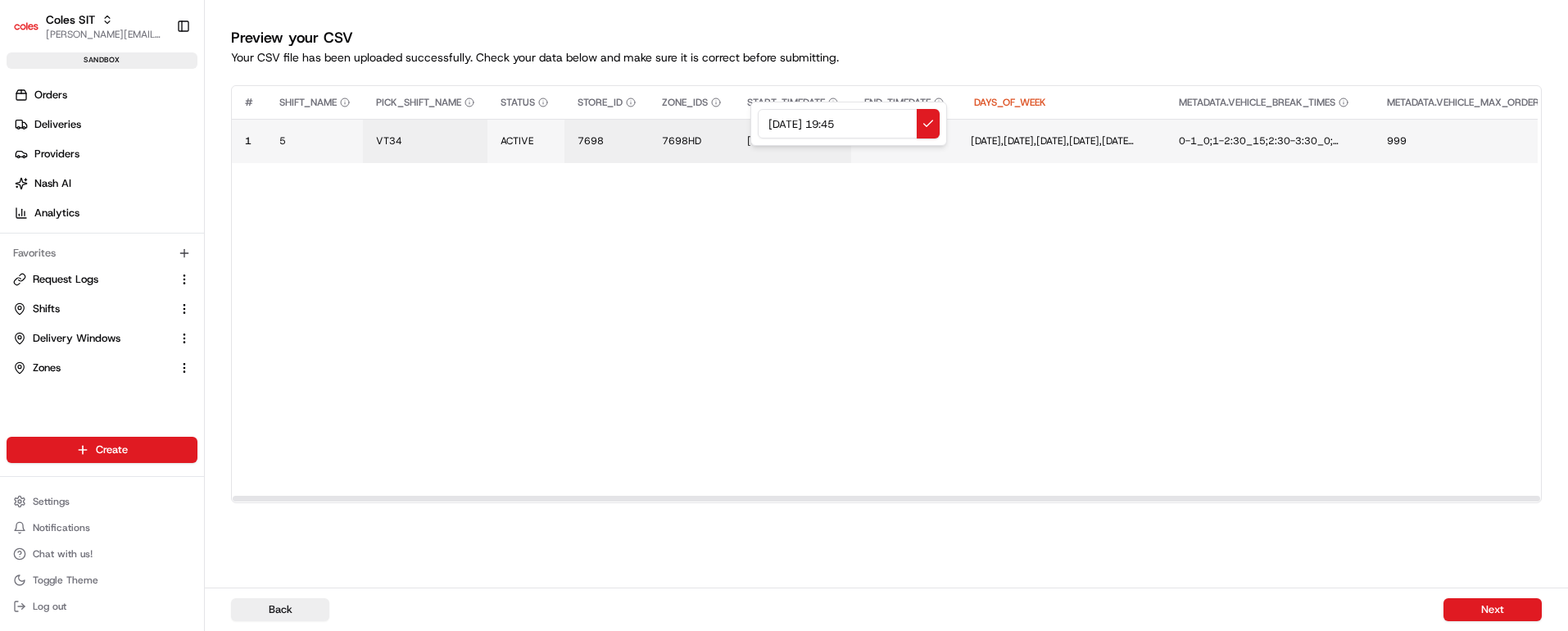
click at [844, 123] on input "[DATE] 19:45" at bounding box center [849, 124] width 182 height 29
click at [862, 119] on input "[DATE] 20:45" at bounding box center [849, 124] width 182 height 29
drag, startPoint x: 888, startPoint y: 117, endPoint x: 636, endPoint y: 131, distance: 252.4
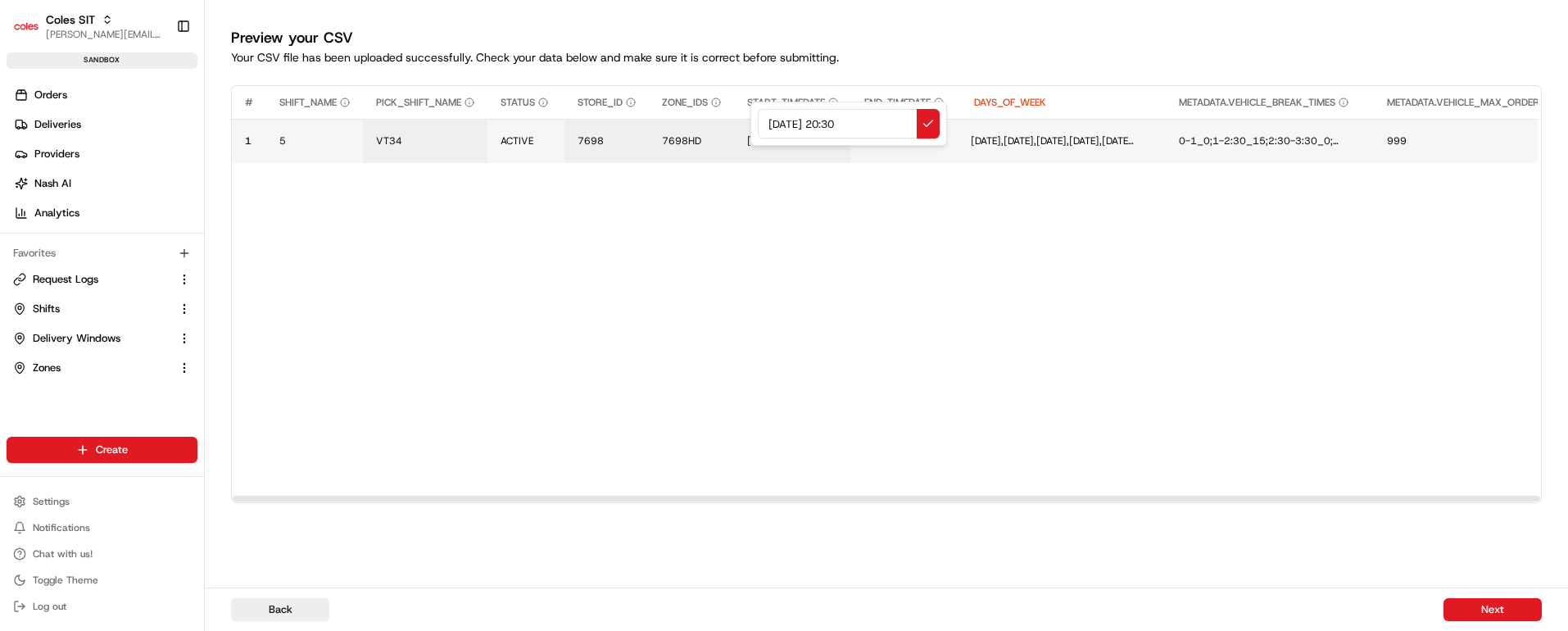
click at [750, 131] on div "[DATE] 20:30" at bounding box center [848, 123] width 196 height 44
type input "[DATE] 20:30"
click at [932, 120] on button at bounding box center [927, 124] width 22 height 29
click at [932, 136] on span "[DATE] 23:00" at bounding box center [901, 141] width 63 height 13
drag, startPoint x: 1025, startPoint y: 122, endPoint x: 818, endPoint y: 114, distance: 207.2
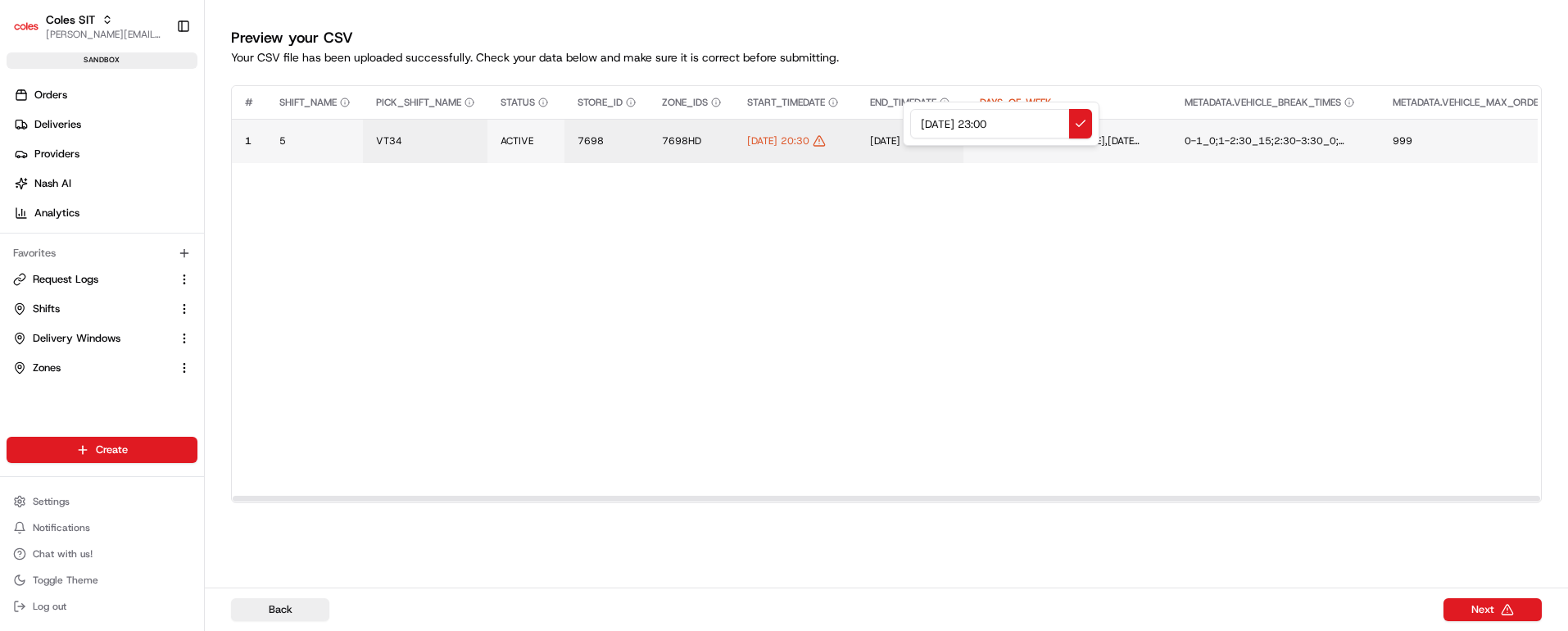
click at [903, 114] on div "[DATE] 23:00" at bounding box center [1000, 123] width 196 height 44
click at [995, 117] on input "[DATE] 20:30" at bounding box center [1001, 124] width 182 height 29
type input "[DATE] 22:30"
click at [1078, 119] on button at bounding box center [1080, 124] width 22 height 29
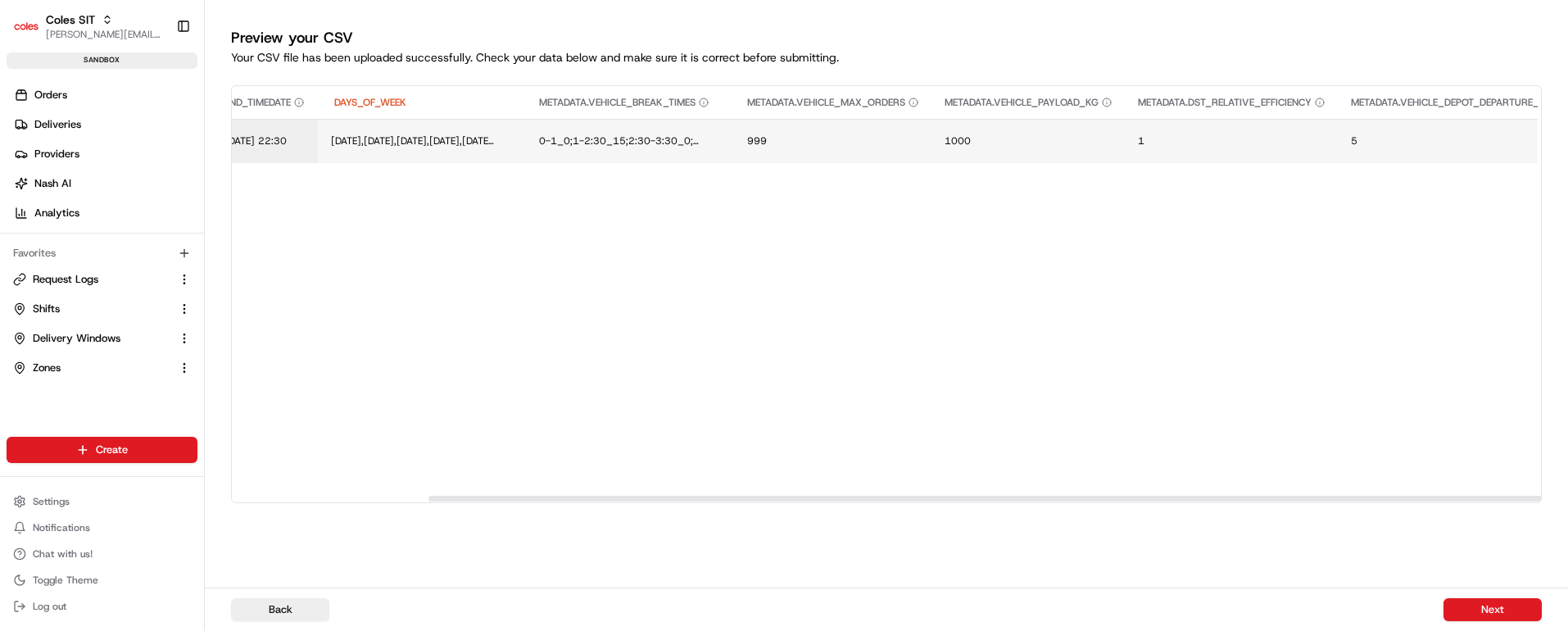
scroll to position [0, 980]
drag, startPoint x: 719, startPoint y: 494, endPoint x: 1494, endPoint y: 470, distance: 775.4
click at [1494, 495] on div at bounding box center [1447, 498] width 1307 height 6
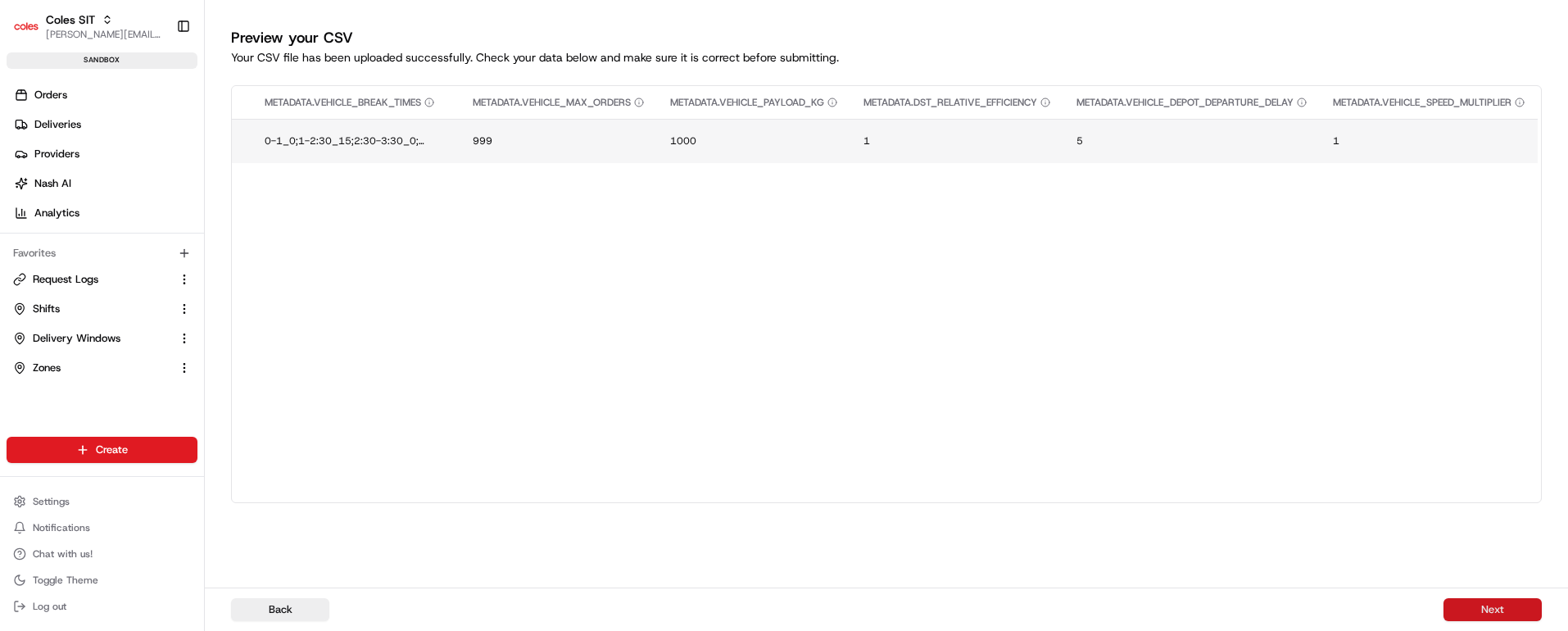
click at [1495, 607] on button "Next" at bounding box center [1492, 609] width 99 height 22
